Goal: Use online tool/utility: Use online tool/utility

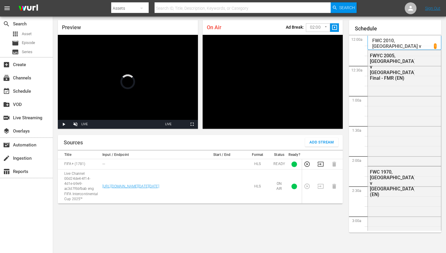
scroll to position [919, 0]
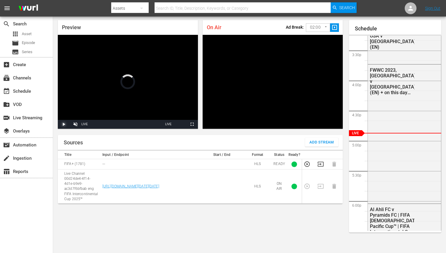
click at [64, 124] on span "Video Player" at bounding box center [64, 124] width 0 height 0
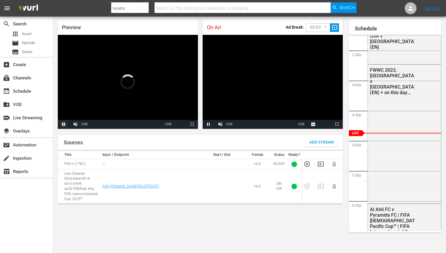
click at [64, 124] on span "Video Player" at bounding box center [64, 124] width 0 height 0
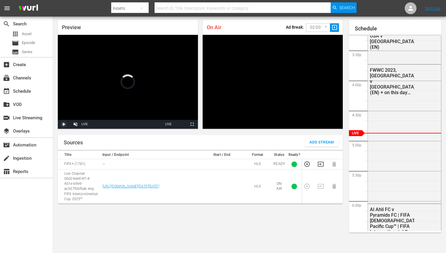
click at [64, 124] on span "Video Player" at bounding box center [64, 124] width 0 height 0
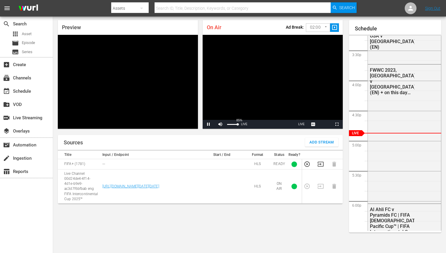
drag, startPoint x: 227, startPoint y: 124, endPoint x: 238, endPoint y: 125, distance: 10.7
click at [238, 125] on div "Volume Level" at bounding box center [232, 124] width 10 height 1
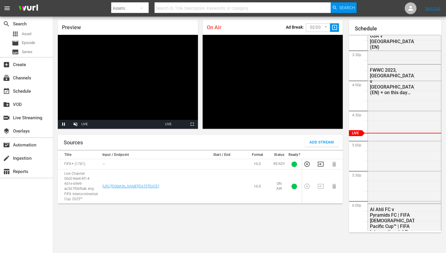
drag, startPoint x: 84, startPoint y: 125, endPoint x: 69, endPoint y: 130, distance: 15.8
click at [69, 130] on div "Preview Video Player is loading. Pause Unmute 0% Current Time 1:58:05 / Duratio…" at bounding box center [128, 74] width 145 height 113
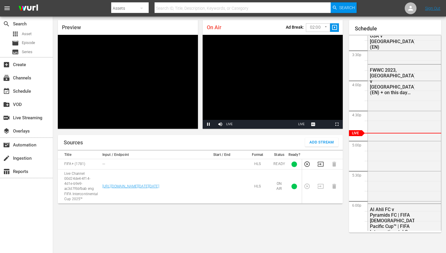
click at [229, 125] on div "Stream Type LIVE" at bounding box center [229, 124] width 6 height 9
click at [334, 29] on span "slideshow_sharp" at bounding box center [335, 27] width 7 height 7
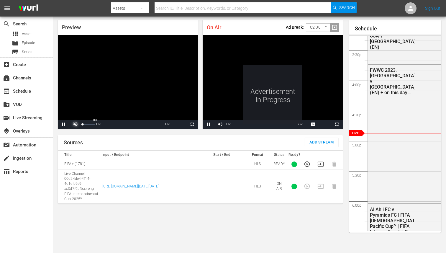
click at [76, 124] on span "Video Player" at bounding box center [76, 124] width 0 height 0
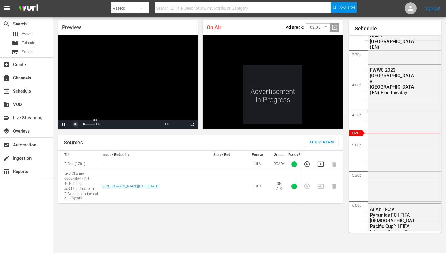
click at [76, 124] on span "Video Player" at bounding box center [76, 124] width 0 height 0
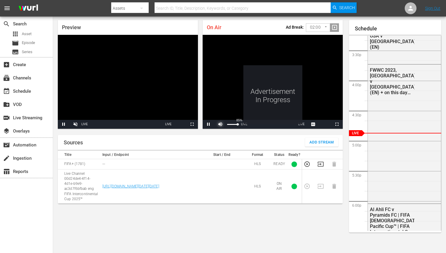
click at [221, 124] on span "Video Player" at bounding box center [221, 124] width 0 height 0
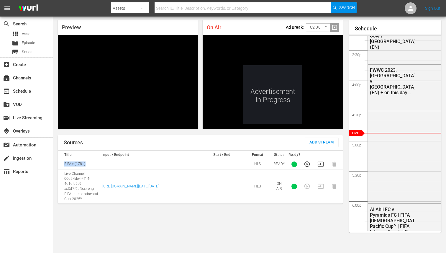
drag, startPoint x: 64, startPoint y: 164, endPoint x: 86, endPoint y: 165, distance: 21.6
click at [86, 165] on td "FIFA+ (1781)" at bounding box center [79, 164] width 43 height 10
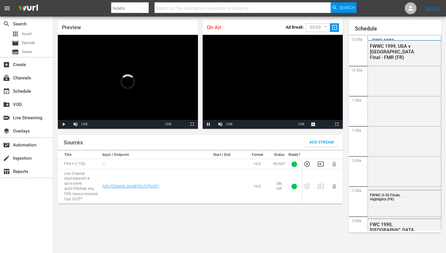
scroll to position [919, 0]
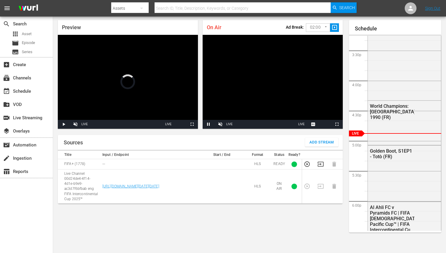
click at [336, 29] on span "slideshow_sharp" at bounding box center [335, 27] width 7 height 7
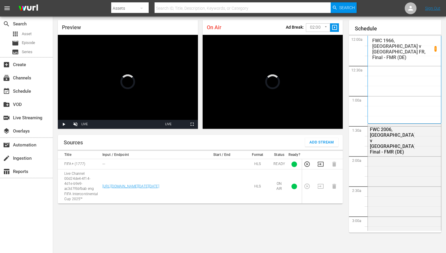
scroll to position [919, 0]
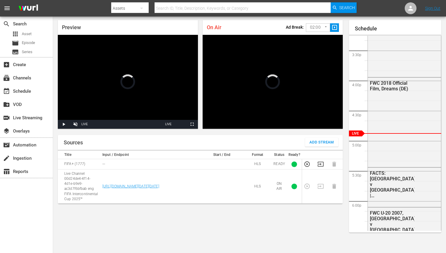
click at [337, 27] on span "slideshow_sharp" at bounding box center [335, 27] width 7 height 7
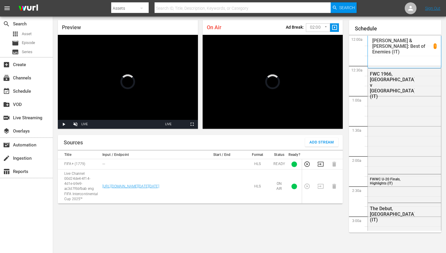
scroll to position [919, 0]
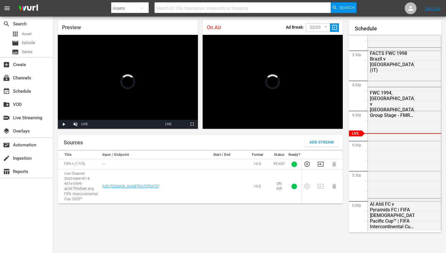
click at [338, 29] on span "slideshow_sharp" at bounding box center [335, 27] width 7 height 7
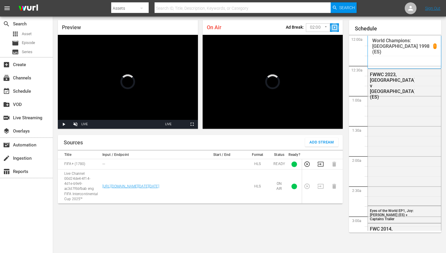
click at [336, 26] on span "slideshow_sharp" at bounding box center [335, 27] width 7 height 7
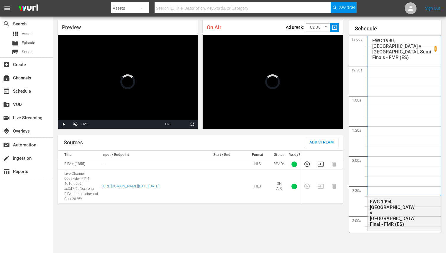
click at [334, 26] on span "slideshow_sharp" at bounding box center [335, 27] width 7 height 7
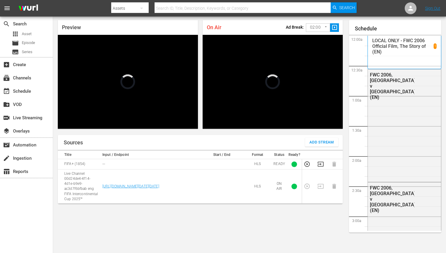
scroll to position [498, 0]
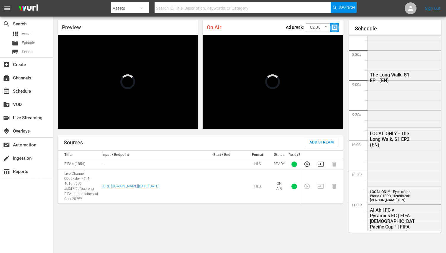
click at [336, 28] on span "slideshow_sharp" at bounding box center [335, 27] width 7 height 7
